Goal: Transaction & Acquisition: Purchase product/service

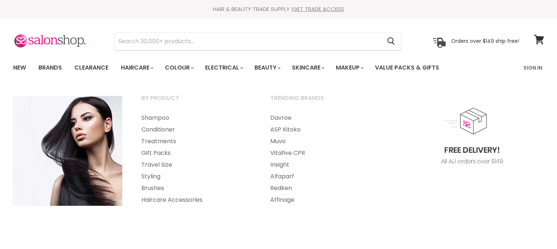
click at [149, 70] on link "Haircare" at bounding box center [136, 67] width 42 height 15
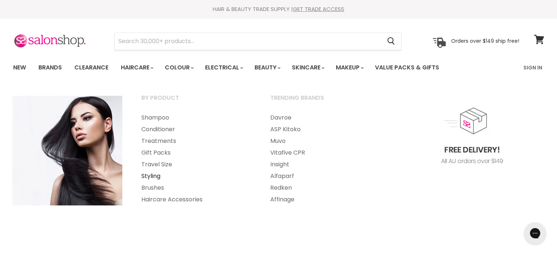
click at [148, 175] on link "Styling" at bounding box center [195, 177] width 127 height 12
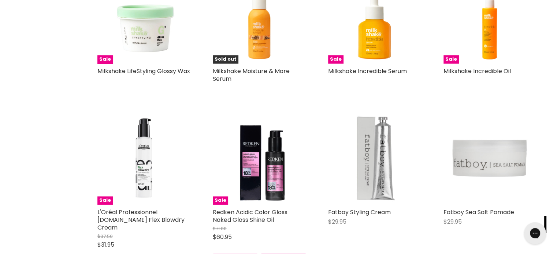
scroll to position [503, 0]
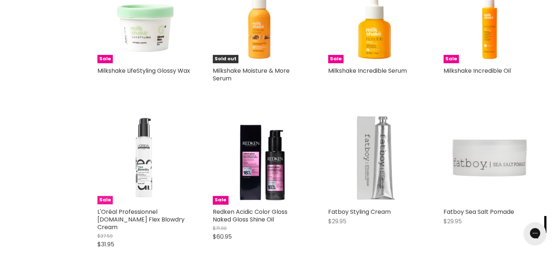
click at [142, 194] on img "Main content" at bounding box center [143, 157] width 93 height 93
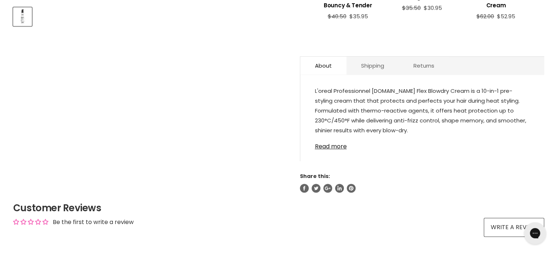
scroll to position [361, 0]
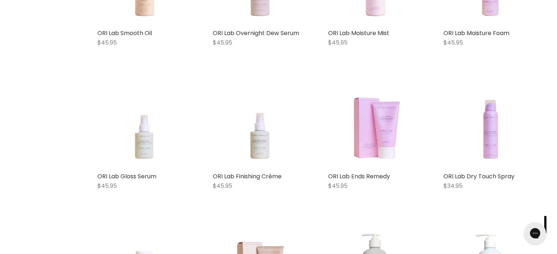
scroll to position [999, 0]
click at [320, 49] on div "Sale Milkshake LifeStyling Volumizing Foam Milkshake Sale Milkshake LifeStyling…" at bounding box center [317, 87] width 454 height 1805
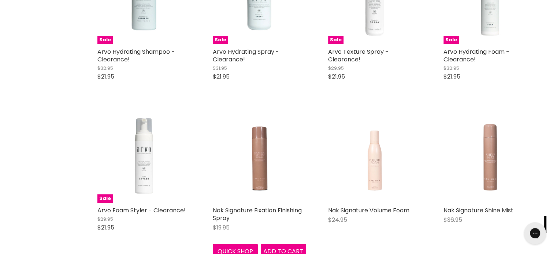
scroll to position [1426, 0]
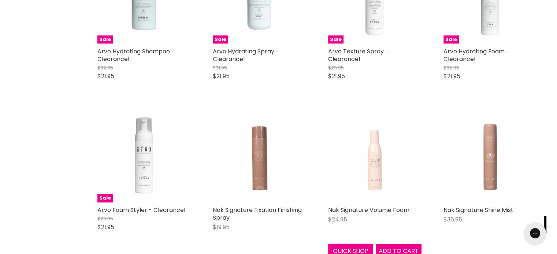
click at [376, 157] on img "Main content" at bounding box center [374, 155] width 75 height 93
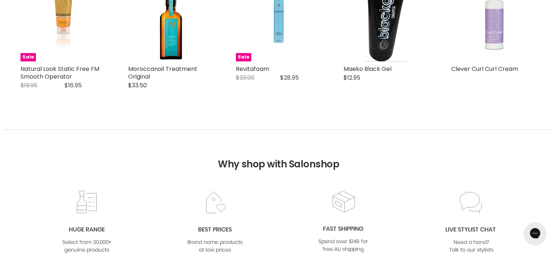
scroll to position [688, 0]
